Goal: Task Accomplishment & Management: Use online tool/utility

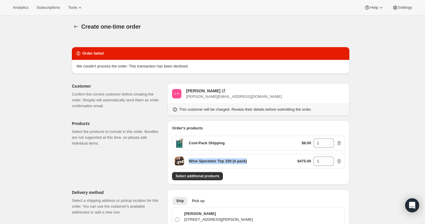
drag, startPoint x: 251, startPoint y: 161, endPoint x: 189, endPoint y: 159, distance: 61.7
click at [189, 159] on div "Wine Spectator Top 100 (4 pack) $475.00 1" at bounding box center [258, 161] width 173 height 15
copy p "Wine Spectator Top 100 (4 pack)"
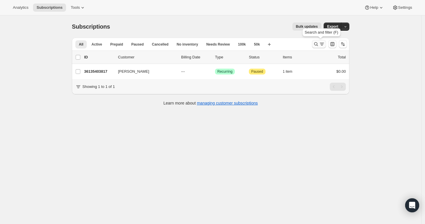
click at [321, 43] on icon "Search and filter results" at bounding box center [322, 44] width 6 height 6
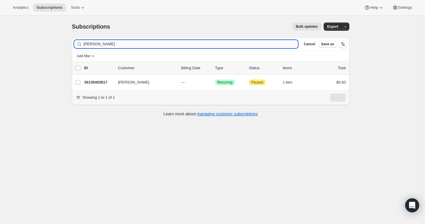
click at [278, 42] on input "[PERSON_NAME]" at bounding box center [191, 44] width 215 height 8
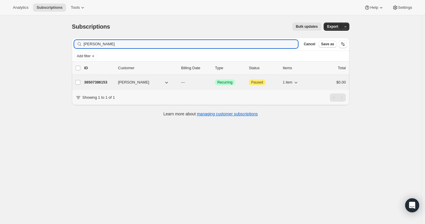
type input "[PERSON_NAME]"
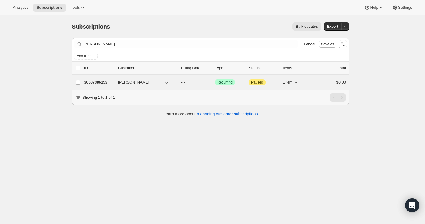
click at [97, 81] on p "36507386153" at bounding box center [98, 83] width 29 height 6
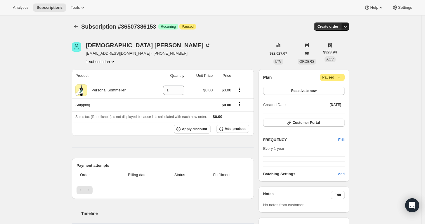
click at [348, 26] on icon "button" at bounding box center [346, 27] width 6 height 6
click at [337, 48] on span "Create custom one-time order" at bounding box center [322, 48] width 51 height 4
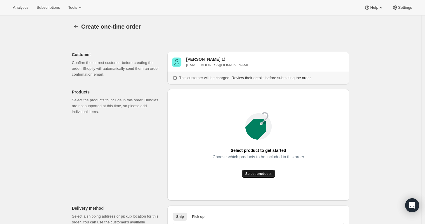
click at [249, 176] on span "Select products" at bounding box center [259, 174] width 26 height 5
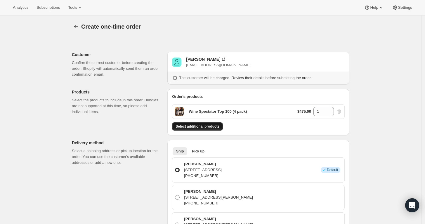
click at [212, 124] on span "Select additional products" at bounding box center [198, 126] width 44 height 5
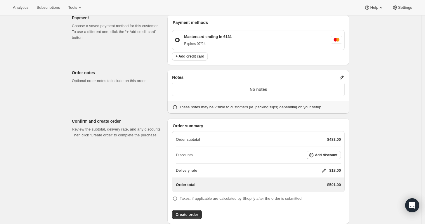
scroll to position [316, 0]
click at [326, 170] on icon at bounding box center [324, 171] width 6 height 6
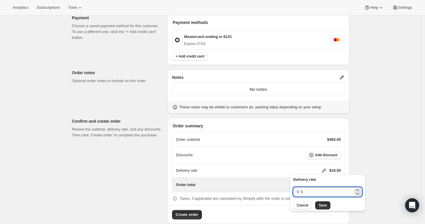
click at [317, 190] on input "0" at bounding box center [327, 191] width 53 height 9
type input "0"
click at [321, 205] on span "Save" at bounding box center [323, 205] width 8 height 5
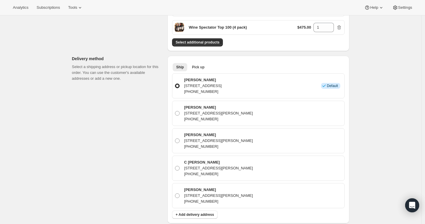
scroll to position [0, 0]
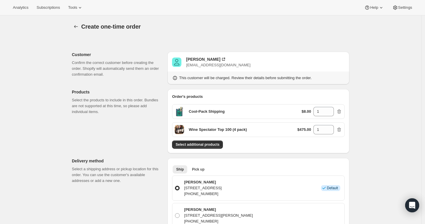
drag, startPoint x: 234, startPoint y: 64, endPoint x: 188, endPoint y: 63, distance: 46.2
drag, startPoint x: 188, startPoint y: 63, endPoint x: 185, endPoint y: 32, distance: 31.4
click at [185, 32] on div "Create one-time order. This page is ready Create one-time order" at bounding box center [211, 26] width 278 height 22
drag, startPoint x: 224, startPoint y: 58, endPoint x: 171, endPoint y: 56, distance: 53.3
click at [171, 56] on div "[PERSON_NAME] [EMAIL_ADDRESS][DOMAIN_NAME] This customer will be charged. Revie…" at bounding box center [259, 68] width 182 height 33
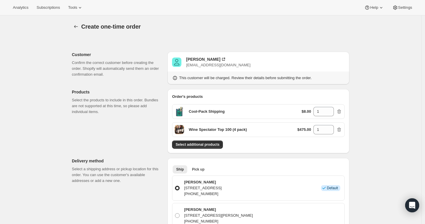
copy div "[PERSON_NAME]"
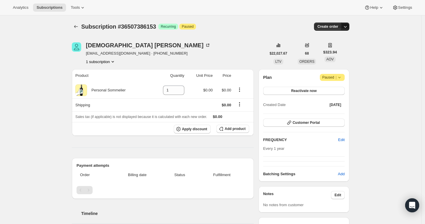
click at [348, 27] on icon "button" at bounding box center [346, 27] width 6 height 6
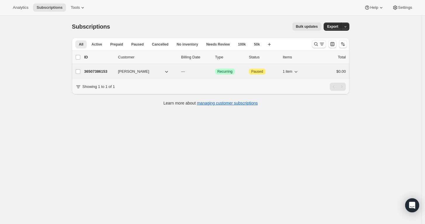
click at [94, 71] on p "36507386153" at bounding box center [98, 72] width 29 height 6
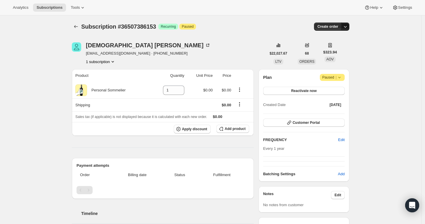
click at [346, 27] on icon "button" at bounding box center [346, 27] width 6 height 6
click at [336, 49] on span "Create custom one-time order" at bounding box center [322, 48] width 51 height 4
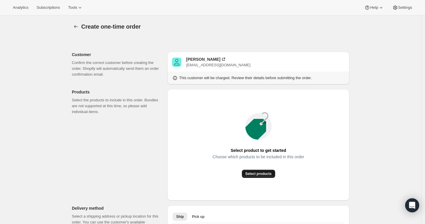
click at [264, 174] on span "Select products" at bounding box center [259, 174] width 26 height 5
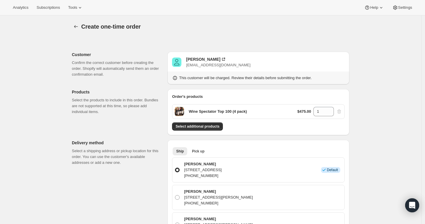
drag, startPoint x: 233, startPoint y: 63, endPoint x: 189, endPoint y: 63, distance: 43.3
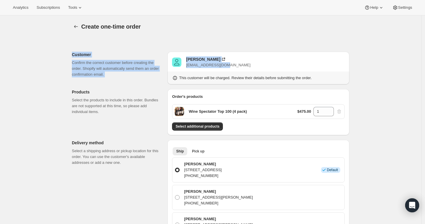
drag, startPoint x: 189, startPoint y: 63, endPoint x: 235, endPoint y: 65, distance: 45.9
click at [234, 66] on div "[PERSON_NAME] [EMAIL_ADDRESS][DOMAIN_NAME]" at bounding box center [258, 62] width 173 height 12
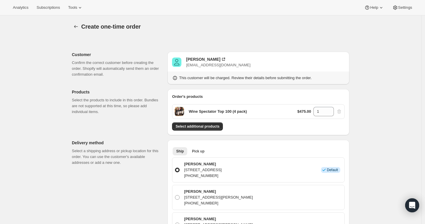
click at [233, 63] on div "[PERSON_NAME] [EMAIL_ADDRESS][DOMAIN_NAME]" at bounding box center [258, 62] width 173 height 12
drag, startPoint x: 233, startPoint y: 62, endPoint x: 188, endPoint y: 67, distance: 45.6
click at [188, 67] on div "[PERSON_NAME] [EMAIL_ADDRESS][DOMAIN_NAME]" at bounding box center [258, 62] width 173 height 12
copy span "[EMAIL_ADDRESS][DOMAIN_NAME]"
click at [208, 125] on span "Select additional products" at bounding box center [198, 126] width 44 height 5
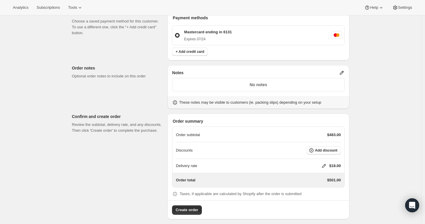
scroll to position [324, 0]
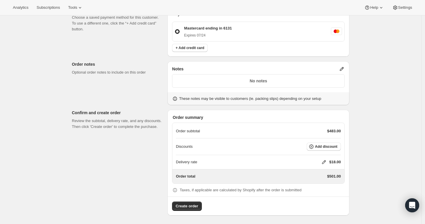
click at [324, 161] on icon at bounding box center [324, 162] width 6 height 6
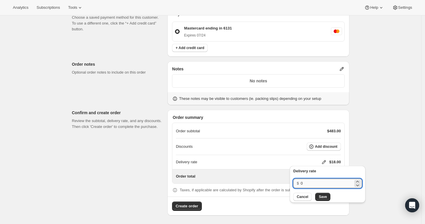
click at [314, 187] on input "0" at bounding box center [327, 183] width 53 height 9
type input "0"
click at [319, 196] on span "Save" at bounding box center [323, 197] width 8 height 5
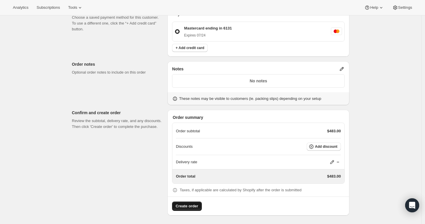
click at [187, 204] on span "Create order" at bounding box center [187, 207] width 23 height 6
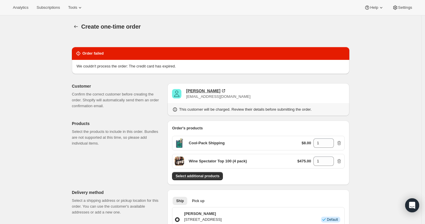
click at [211, 90] on div "[PERSON_NAME]" at bounding box center [203, 91] width 34 height 6
